Goal: Check status: Check status

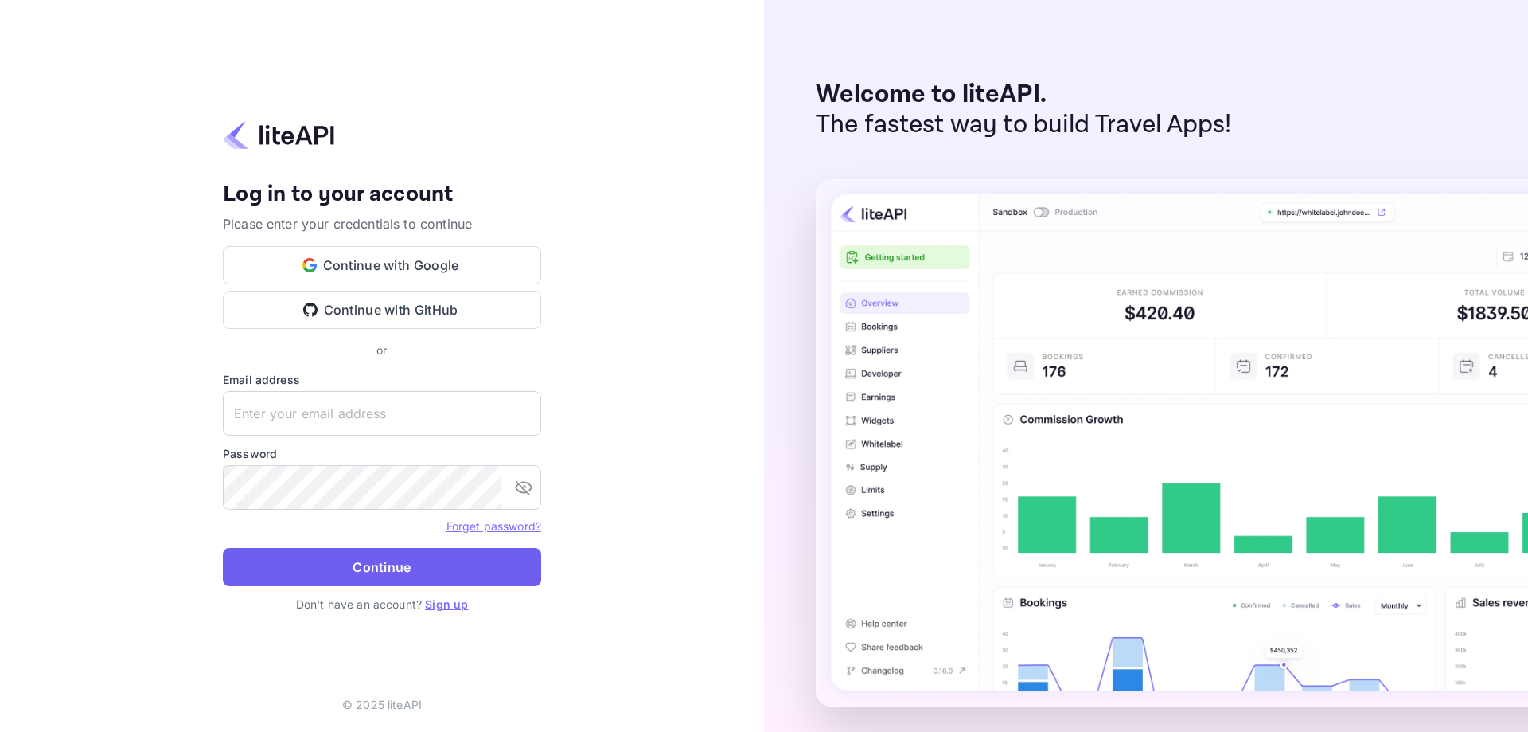
type input "[EMAIL_ADDRESS][DOMAIN_NAME]"
click at [315, 568] on button "Continue" at bounding box center [382, 567] width 318 height 38
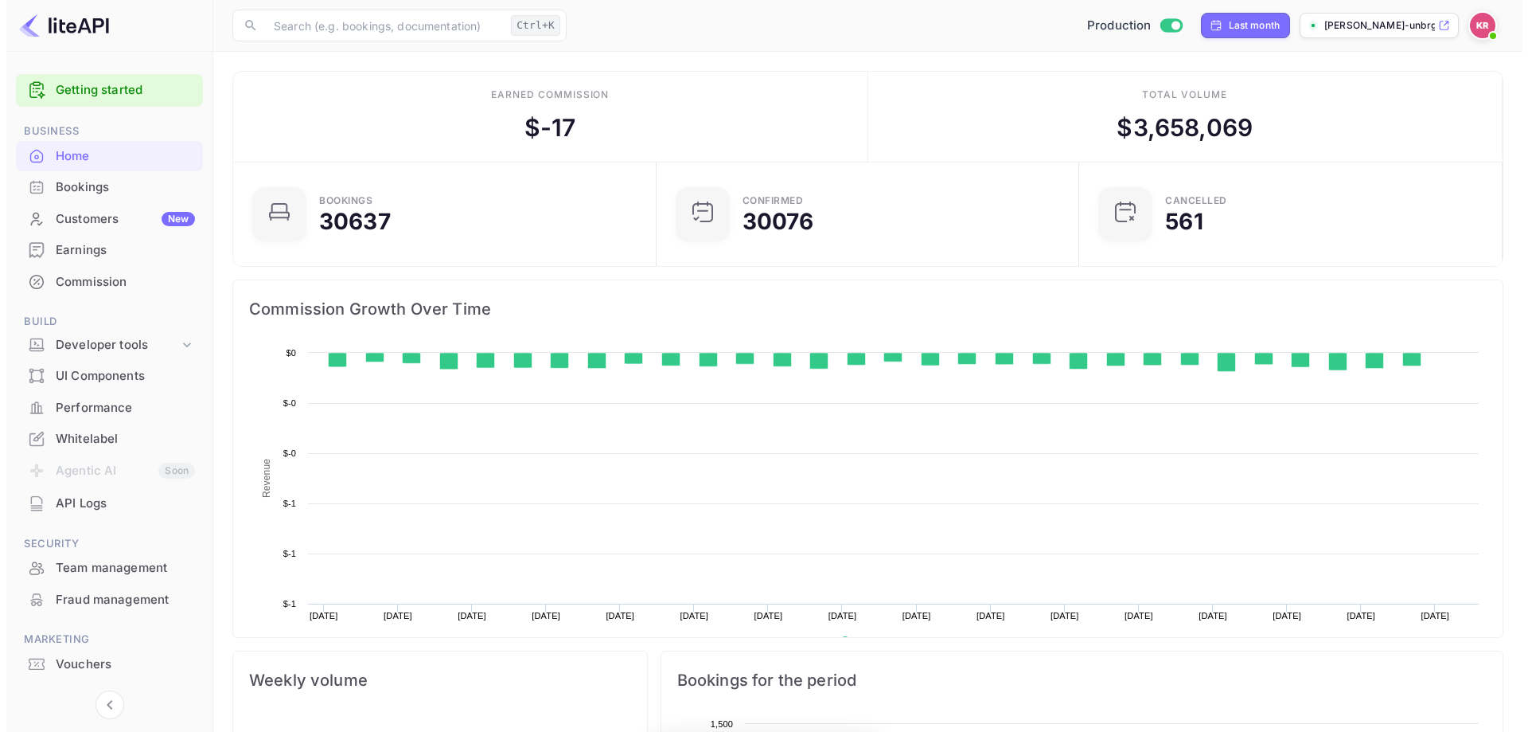
scroll to position [247, 401]
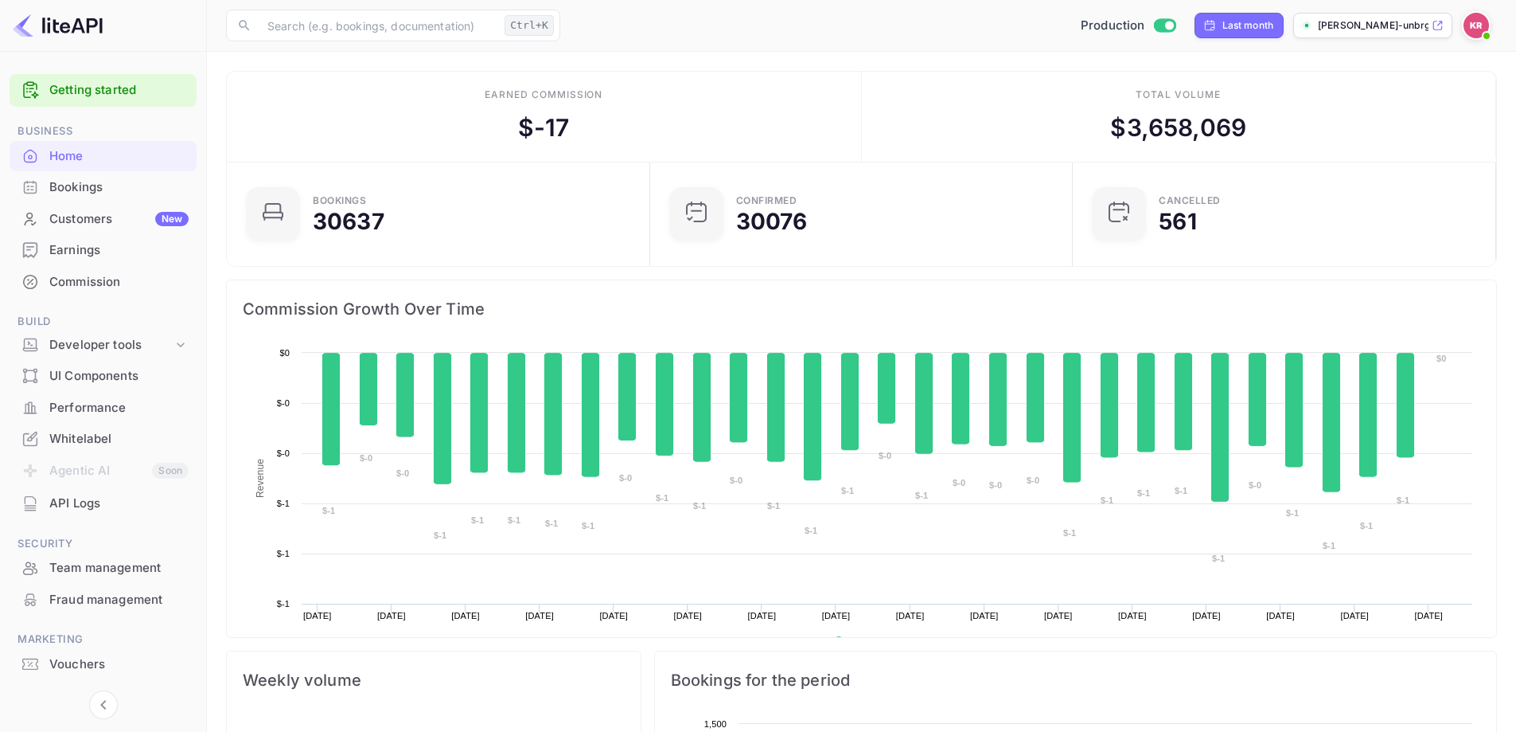
click at [45, 178] on div "Bookings" at bounding box center [103, 187] width 187 height 31
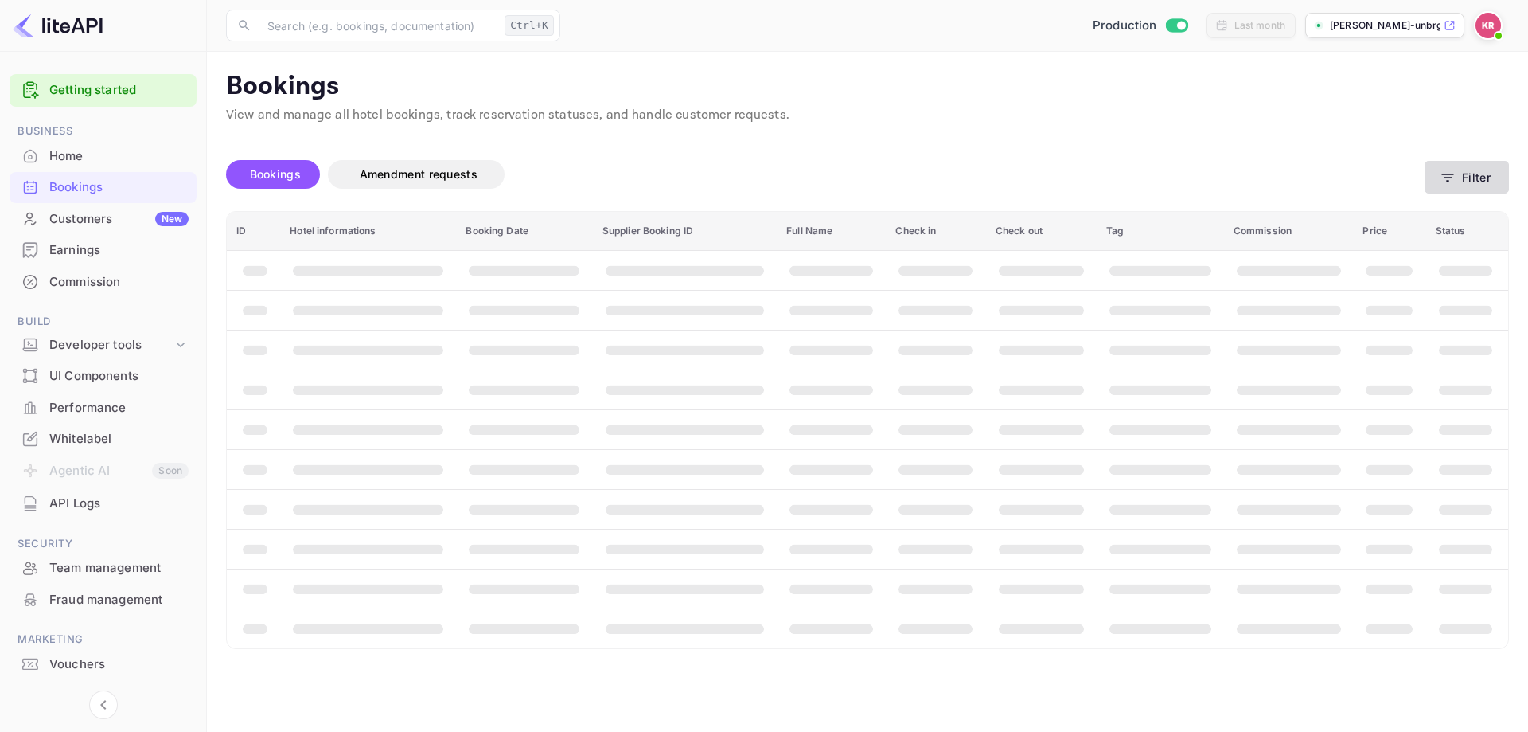
click at [1461, 172] on button "Filter" at bounding box center [1467, 177] width 84 height 33
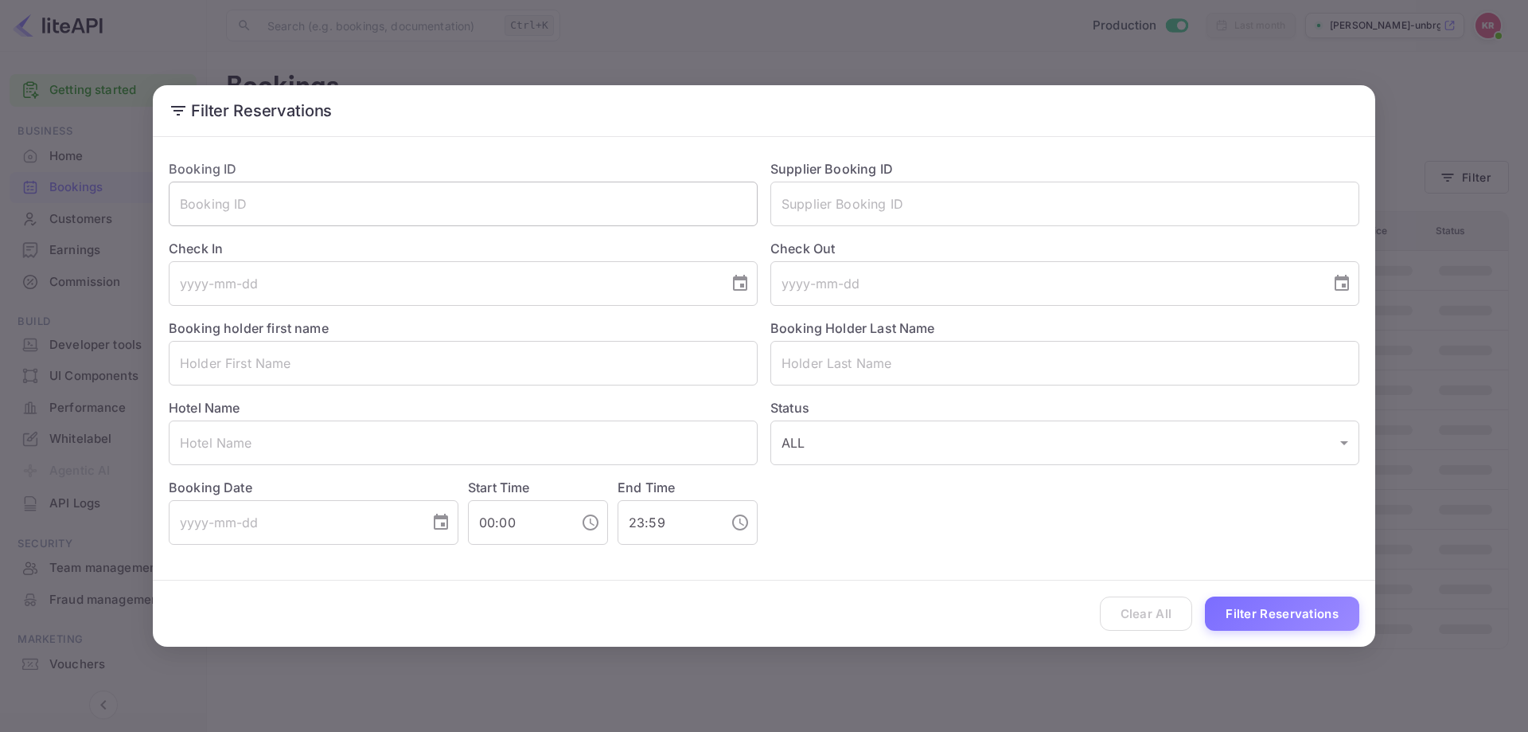
drag, startPoint x: 483, startPoint y: 228, endPoint x: 477, endPoint y: 220, distance: 10.8
click at [482, 227] on div "Check In ​" at bounding box center [457, 266] width 602 height 80
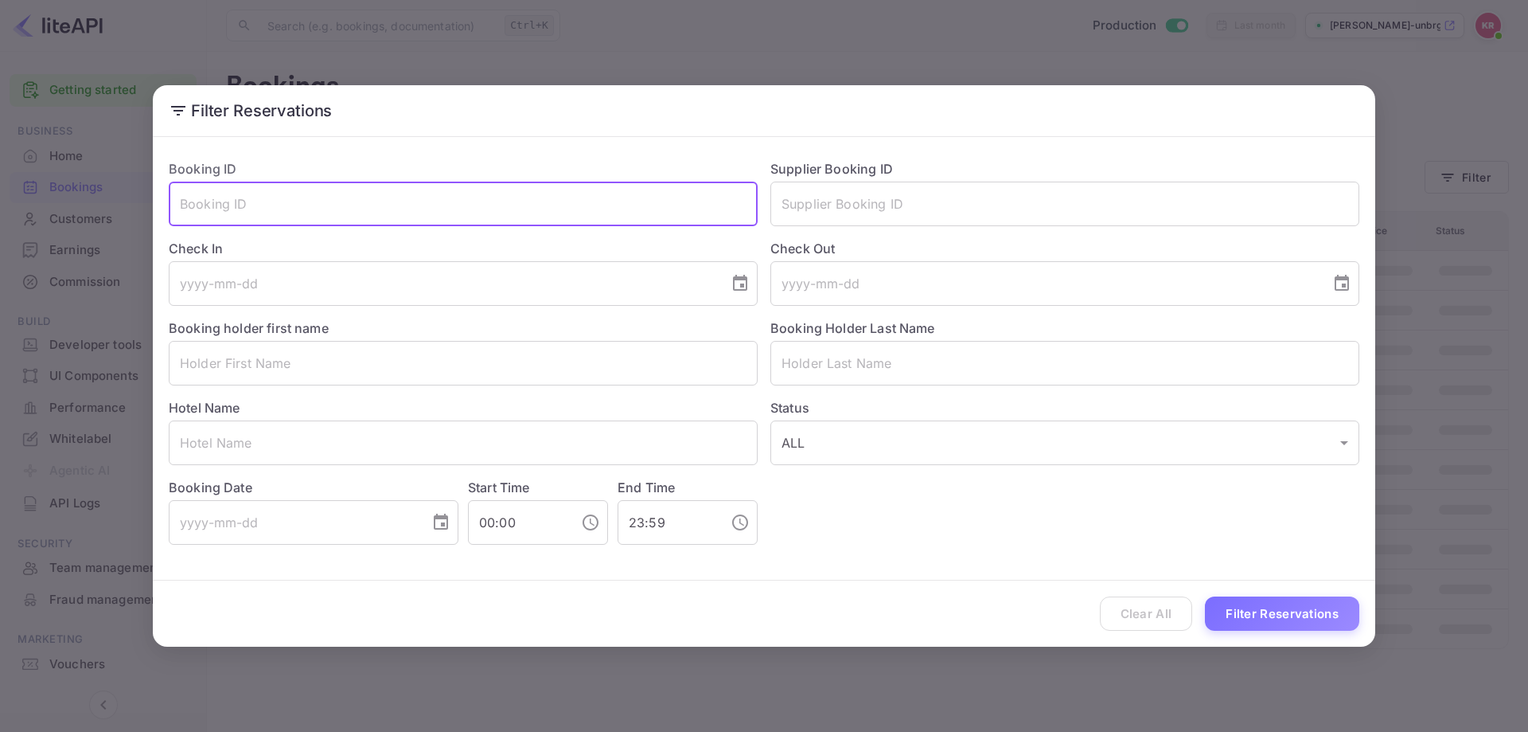
click at [469, 206] on input "text" at bounding box center [463, 203] width 589 height 45
paste input "/__lf0uJ1h"
click at [183, 202] on input "/__lf0uJ1h" at bounding box center [463, 203] width 589 height 45
type input "__lf0uJ1h"
click at [1205, 596] on button "Filter Reservations" at bounding box center [1282, 613] width 154 height 34
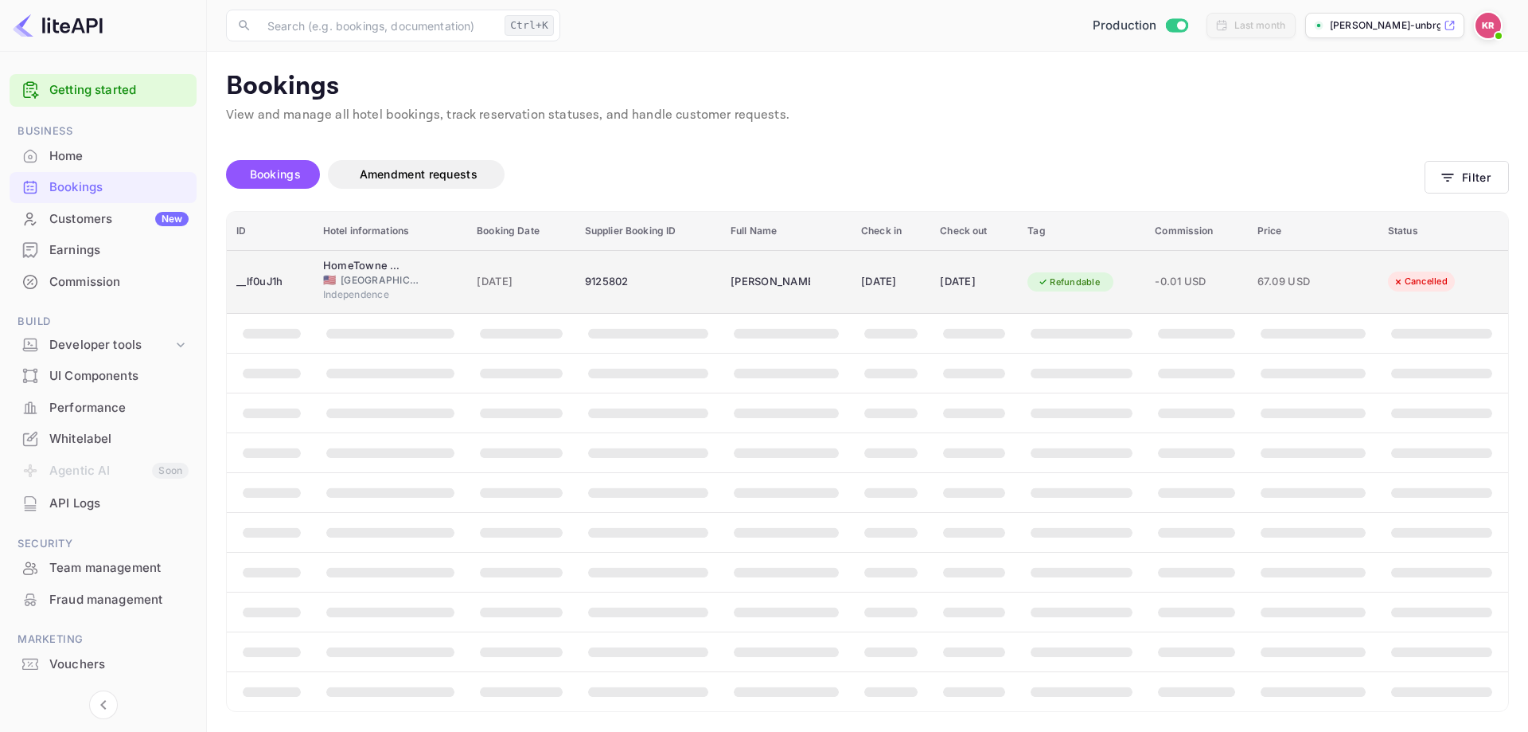
click at [876, 281] on div "[DATE]" at bounding box center [891, 281] width 60 height 25
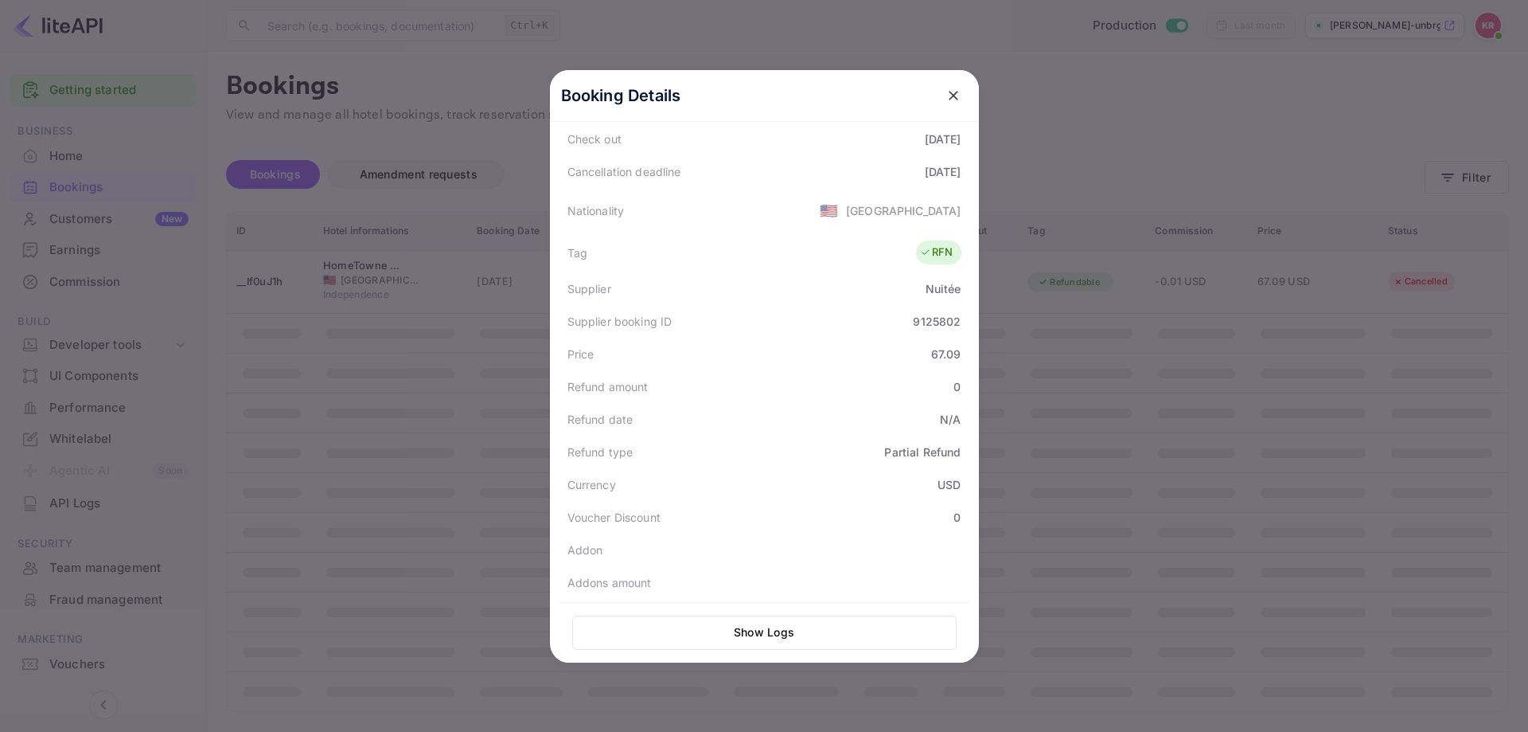
scroll to position [377, 0]
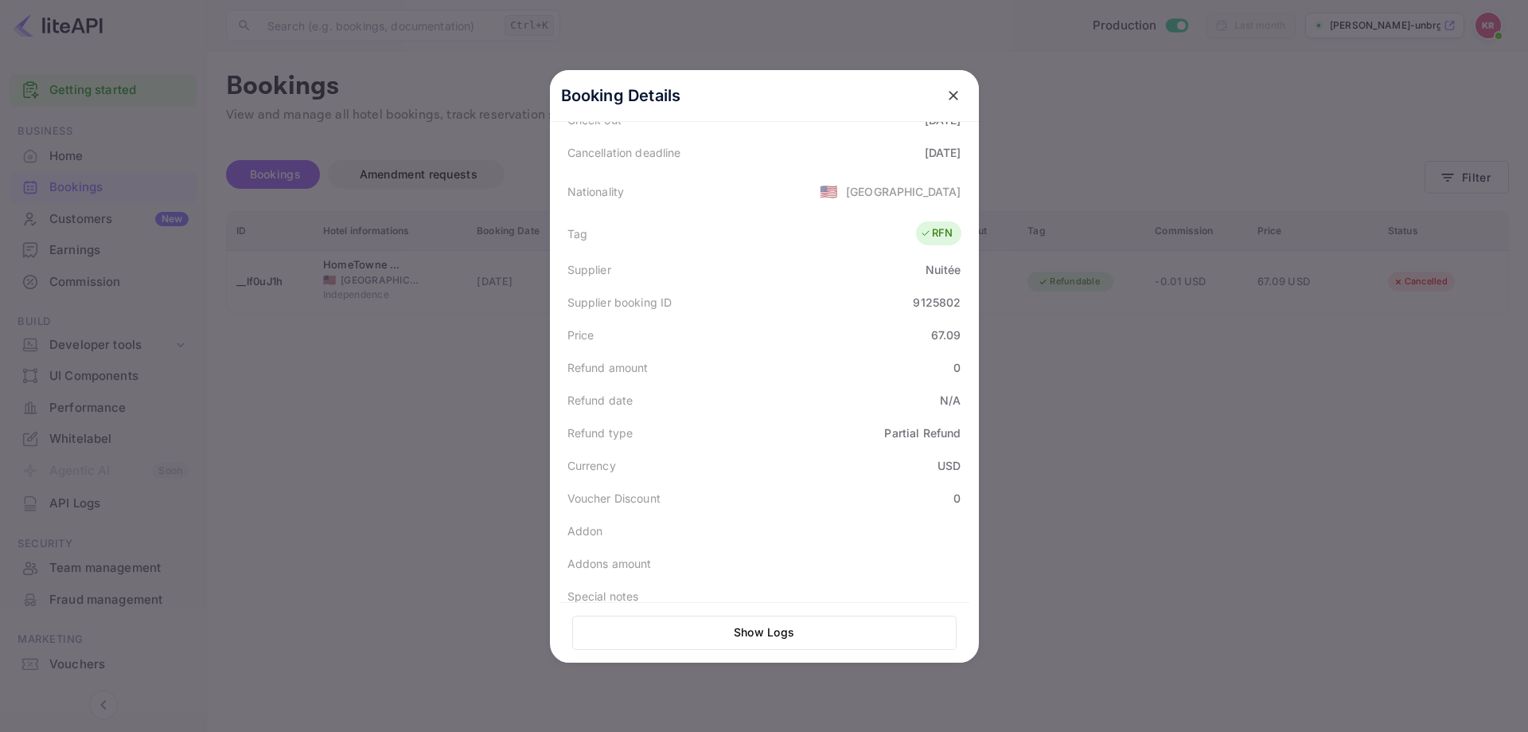
click at [966, 103] on div "Booking Details" at bounding box center [764, 96] width 429 height 52
click at [954, 98] on icon "close" at bounding box center [954, 96] width 16 height 16
